Goal: Task Accomplishment & Management: Manage account settings

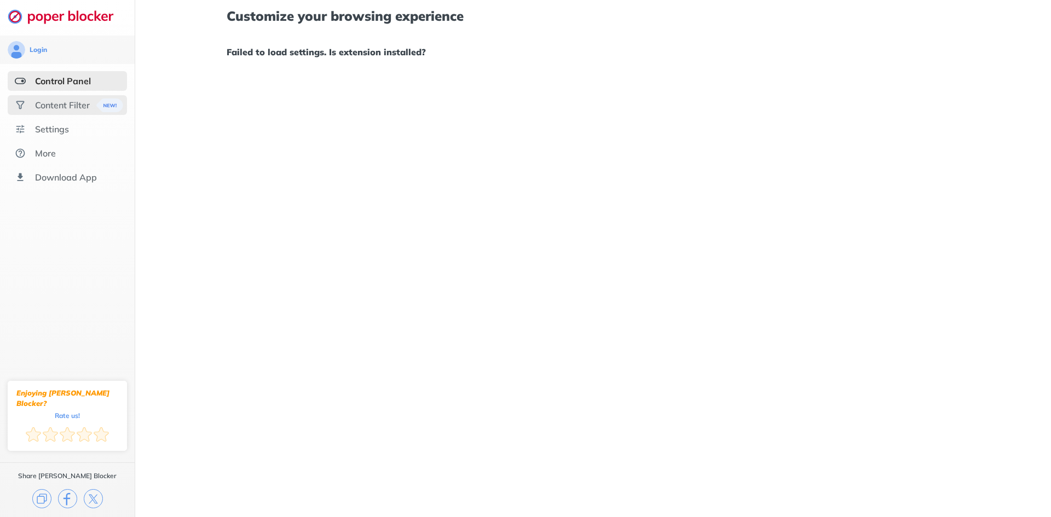
click at [67, 109] on div "Content Filter" at bounding box center [62, 105] width 55 height 11
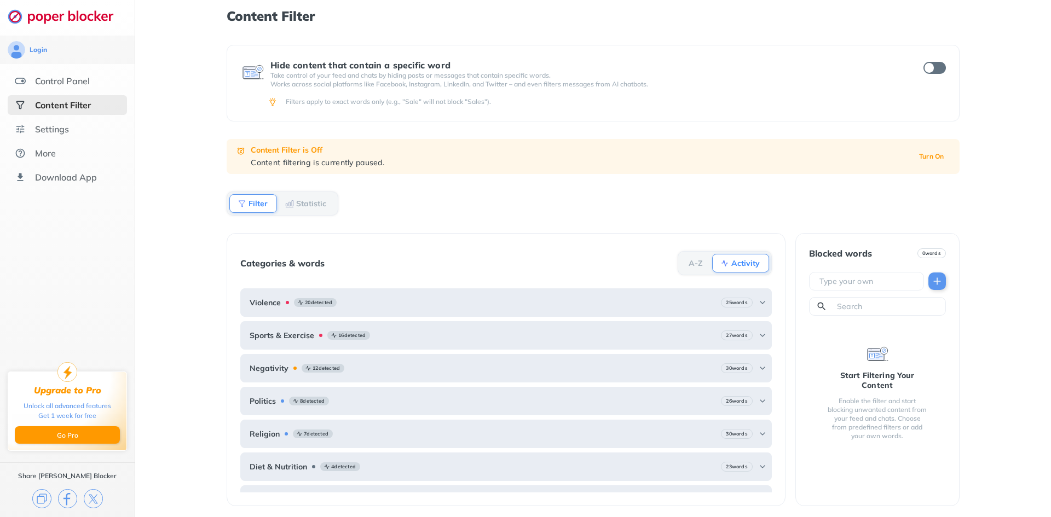
click at [525, 204] on div "Hide content that contain a specific word Take control of your feed and chats b…" at bounding box center [593, 281] width 732 height 472
click at [92, 83] on div "Control Panel" at bounding box center [67, 81] width 119 height 20
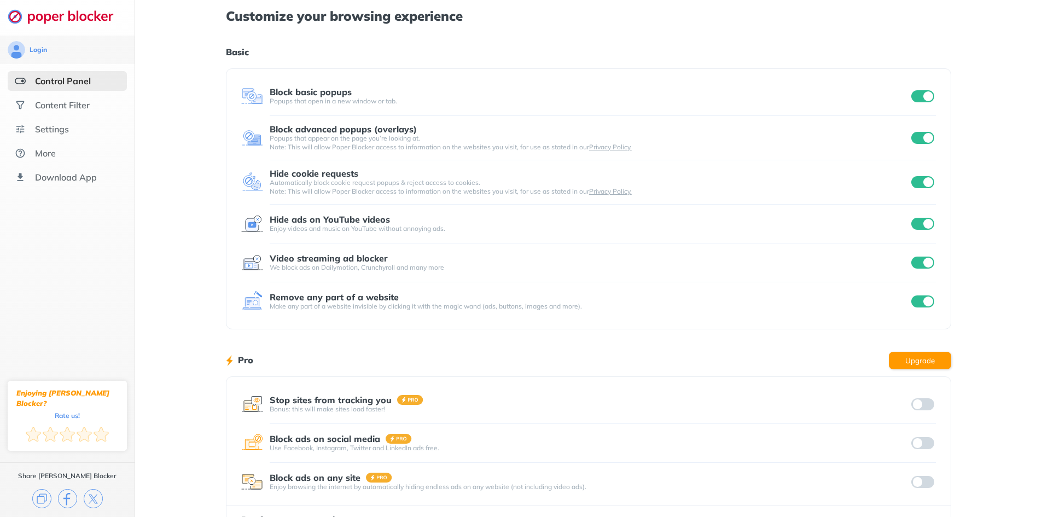
click at [925, 140] on input "checkbox" at bounding box center [923, 138] width 23 height 12
click at [923, 99] on input "checkbox" at bounding box center [923, 96] width 23 height 12
click at [925, 180] on div "Login Control Panel Content Filter Settings More Download App Enjoying [PERSON_…" at bounding box center [521, 283] width 1042 height 566
click at [925, 222] on input "checkbox" at bounding box center [923, 224] width 23 height 12
click at [931, 264] on input "checkbox" at bounding box center [923, 263] width 23 height 12
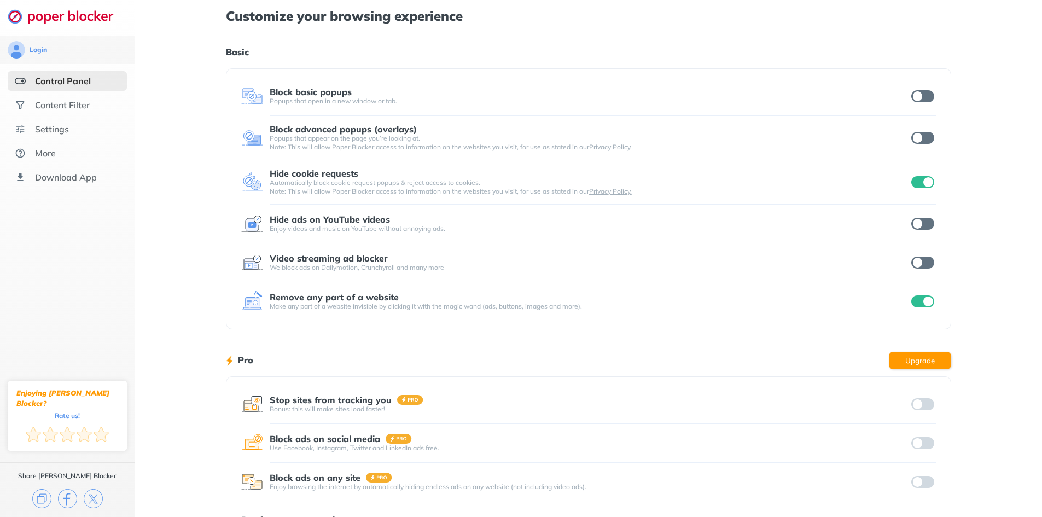
click at [924, 178] on div "Login Control Panel Content Filter Settings More Download App Enjoying [PERSON_…" at bounding box center [521, 283] width 1042 height 566
click at [921, 178] on input "checkbox" at bounding box center [923, 182] width 23 height 12
click at [925, 100] on input "checkbox" at bounding box center [923, 96] width 23 height 12
click at [928, 137] on input "checkbox" at bounding box center [923, 138] width 23 height 12
click at [924, 176] on input "checkbox" at bounding box center [923, 182] width 23 height 12
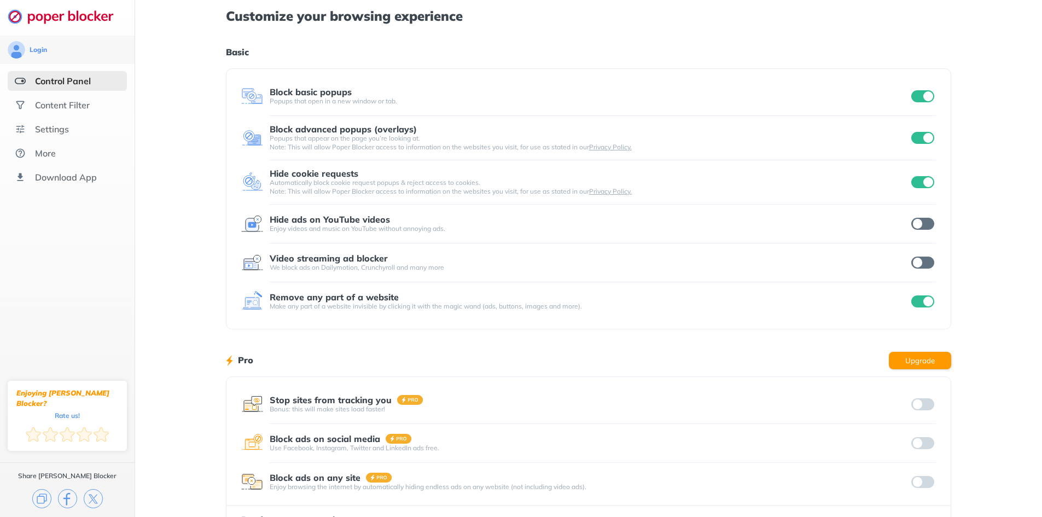
click at [928, 221] on input "checkbox" at bounding box center [923, 224] width 23 height 12
click at [921, 260] on input "checkbox" at bounding box center [923, 263] width 23 height 12
